Goal: Task Accomplishment & Management: Use online tool/utility

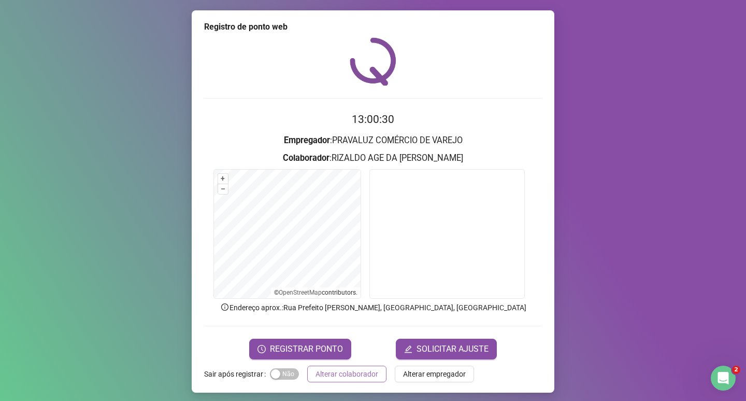
click at [351, 373] on span "Alterar colaborador" at bounding box center [347, 373] width 63 height 11
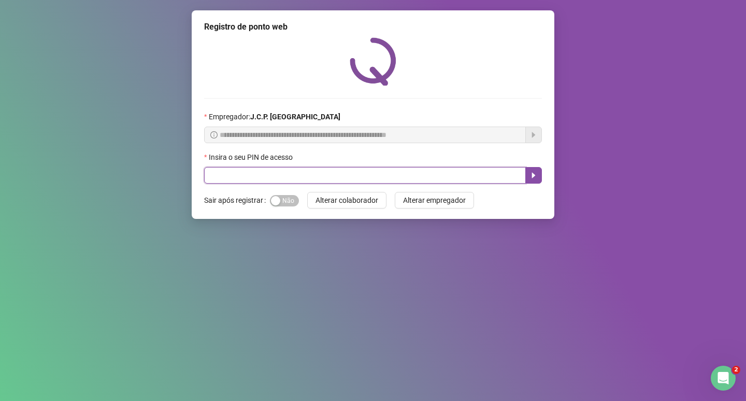
click at [237, 170] on input "text" at bounding box center [365, 175] width 322 height 17
type input "*****"
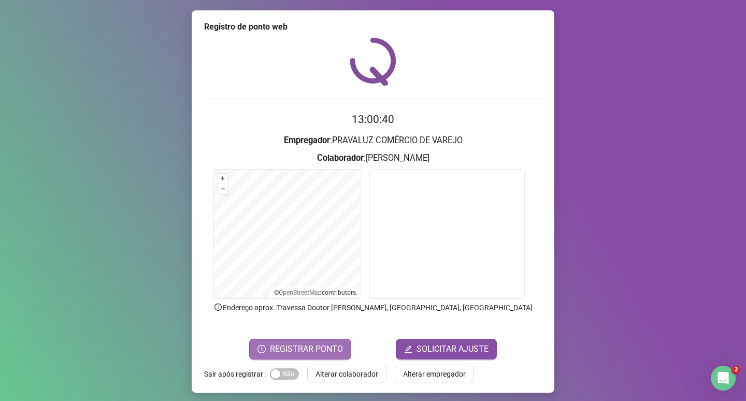
click at [304, 348] on span "REGISTRAR PONTO" at bounding box center [306, 348] width 73 height 12
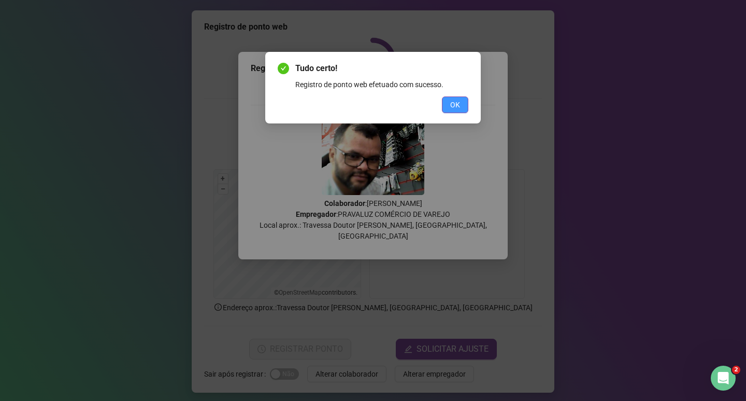
click at [456, 103] on span "OK" at bounding box center [455, 104] width 10 height 11
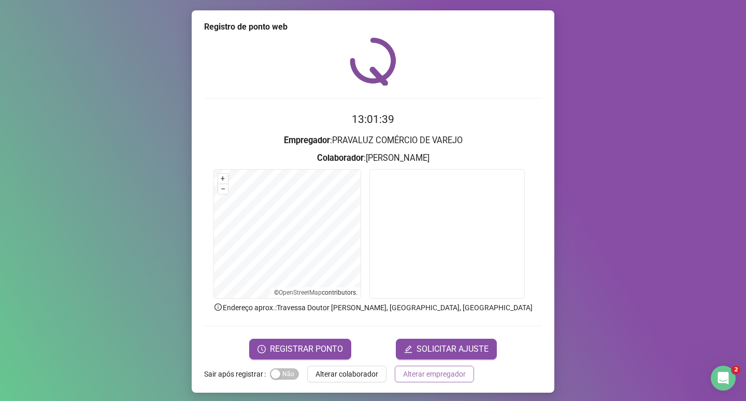
click at [403, 379] on span "Alterar empregador" at bounding box center [434, 373] width 63 height 11
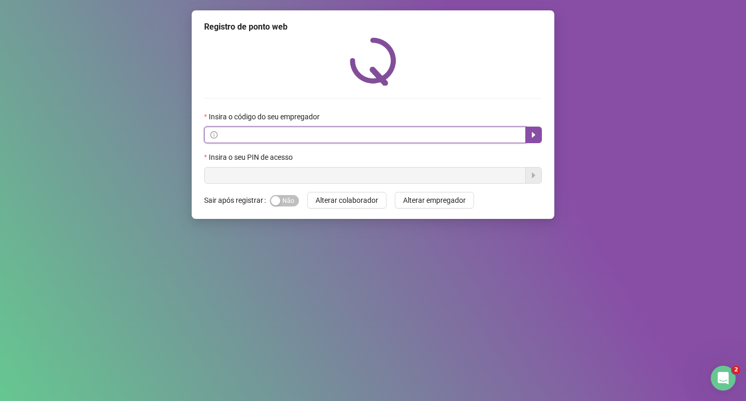
click at [362, 133] on input "text" at bounding box center [370, 134] width 300 height 11
click at [536, 141] on button "button" at bounding box center [533, 134] width 17 height 17
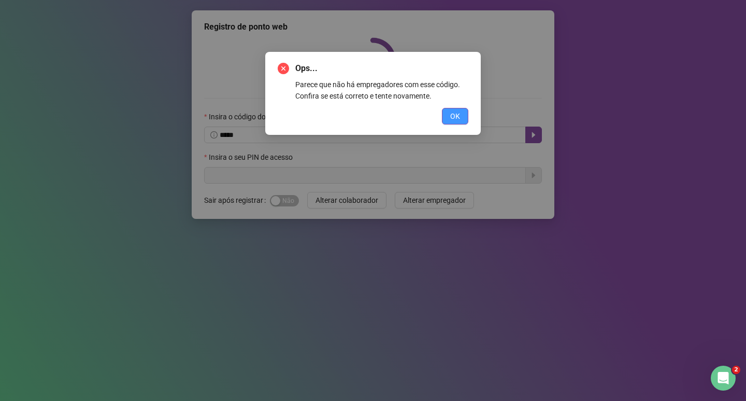
click at [458, 113] on span "OK" at bounding box center [455, 115] width 10 height 11
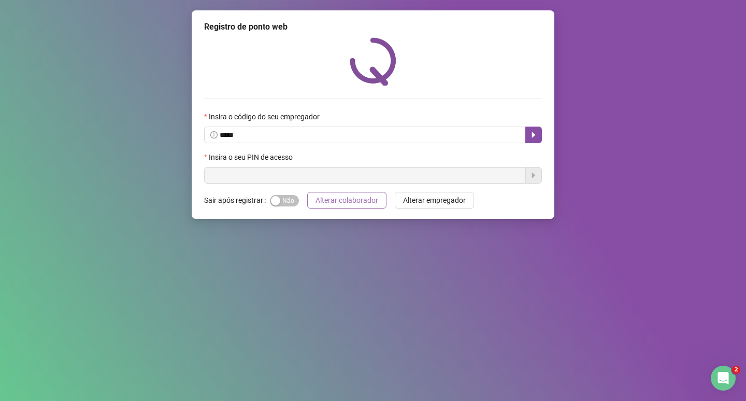
click at [364, 203] on span "Alterar colaborador" at bounding box center [347, 199] width 63 height 11
click at [353, 141] on span "*****" at bounding box center [365, 134] width 322 height 17
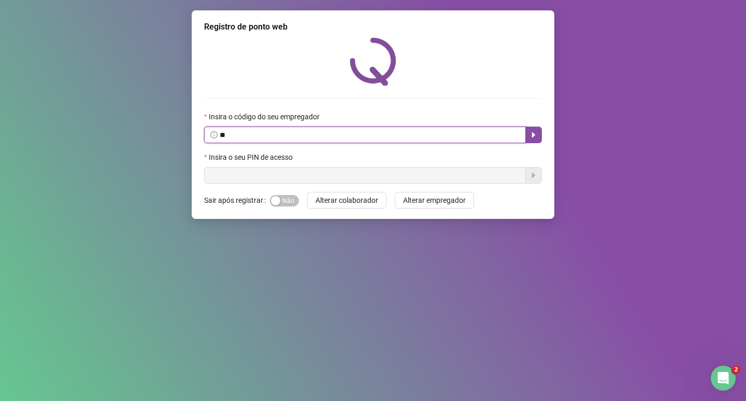
type input "*"
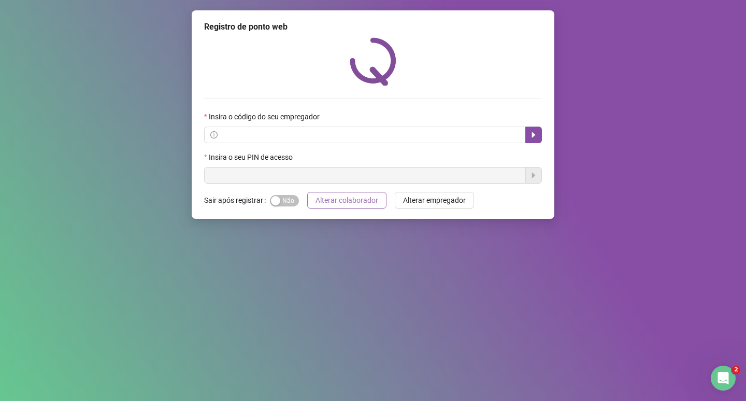
click at [374, 205] on span "Alterar colaborador" at bounding box center [347, 199] width 63 height 11
click at [406, 205] on span "Alterar empregador" at bounding box center [434, 199] width 63 height 11
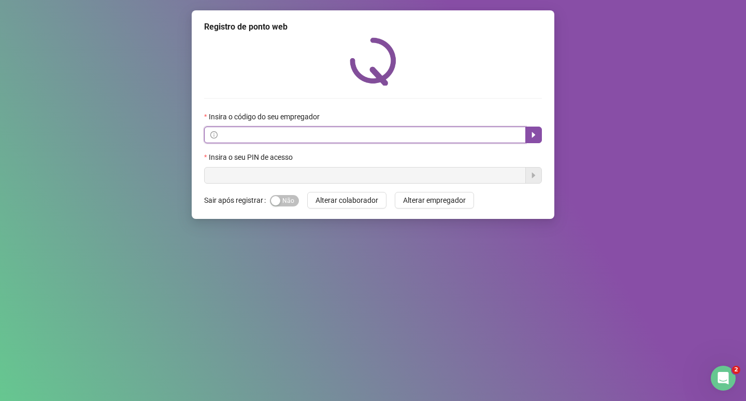
click at [280, 134] on input "text" at bounding box center [370, 134] width 300 height 11
click at [284, 133] on input "text" at bounding box center [370, 134] width 300 height 11
